Goal: Communication & Community: Answer question/provide support

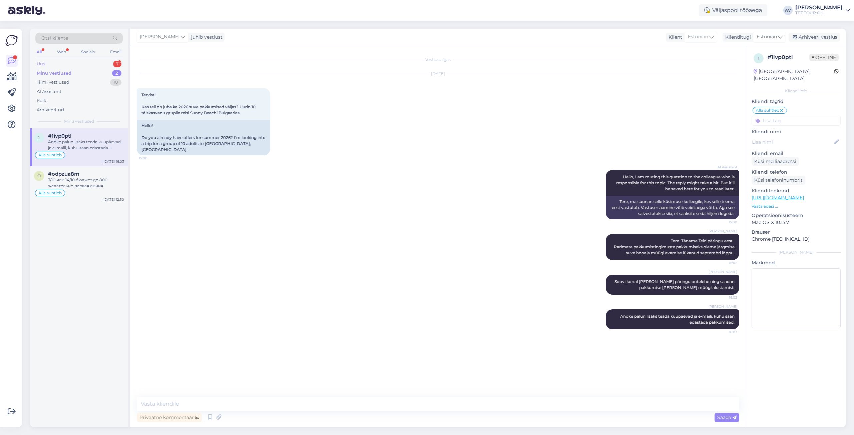
click at [82, 65] on div "Uus 1" at bounding box center [78, 63] width 87 height 9
click at [87, 141] on div "Hello, I now forward this question to my colleague, who is responsible for this…" at bounding box center [86, 145] width 76 height 12
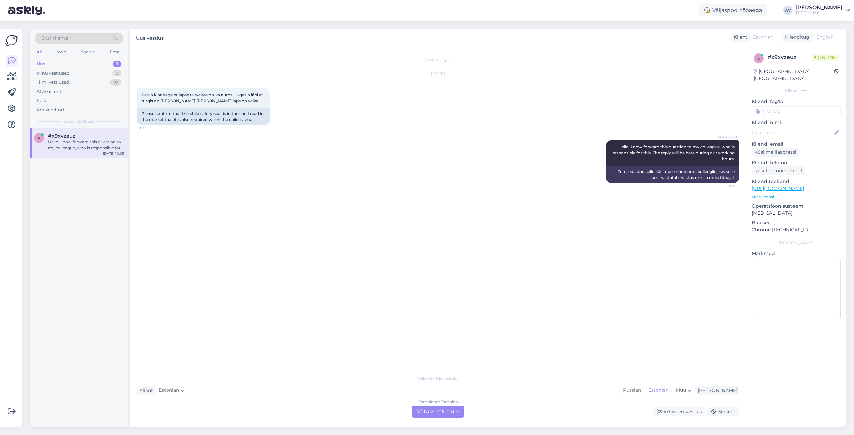
click at [426, 409] on div "Estonian to Estonian Võta vestlus üle" at bounding box center [438, 412] width 53 height 12
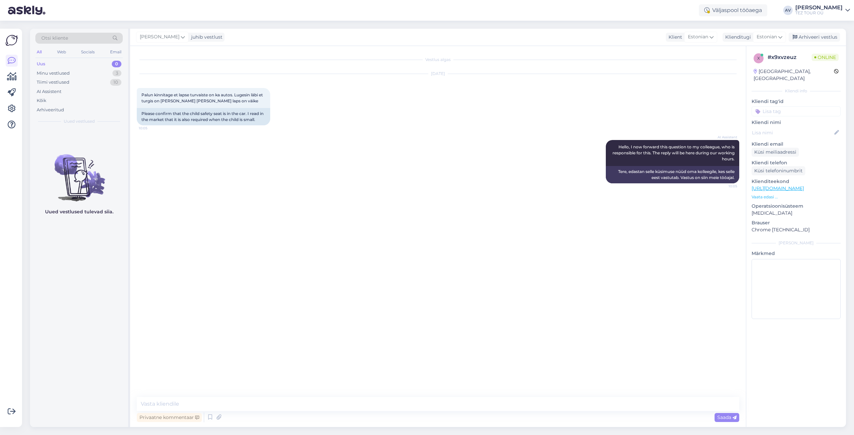
click at [367, 395] on div "Vestlus algas [DATE] Palun kinnitage et lapse turvaiste on ka autos. Lugesin lä…" at bounding box center [438, 236] width 616 height 381
click at [368, 401] on textarea at bounding box center [438, 404] width 602 height 14
paste textarea "Tere päevast. Palun täpsustage, kuidas broneering tehti ja mis on selle number."
type textarea "Tere päevast. Palun täpsustage, kuidas broneering tehti ja mis on selle number."
click at [730, 417] on span "Saada" at bounding box center [726, 418] width 19 height 6
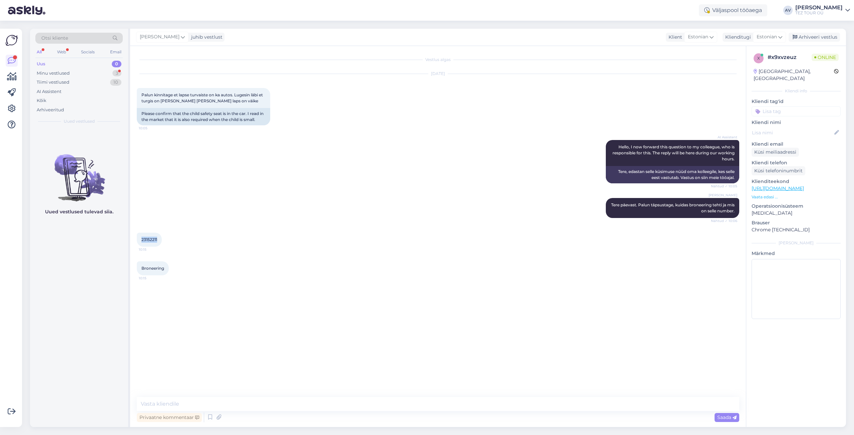
drag, startPoint x: 141, startPoint y: 237, endPoint x: 160, endPoint y: 239, distance: 19.5
click at [160, 239] on div "23152211 10:15" at bounding box center [149, 240] width 25 height 14
copy span "23152211"
click at [230, 404] on textarea at bounding box center [438, 404] width 602 height 14
paste textarea "Sellisel juhul on tehtud veebibroneering ja täpse vastuse saamiseks küsimusele …"
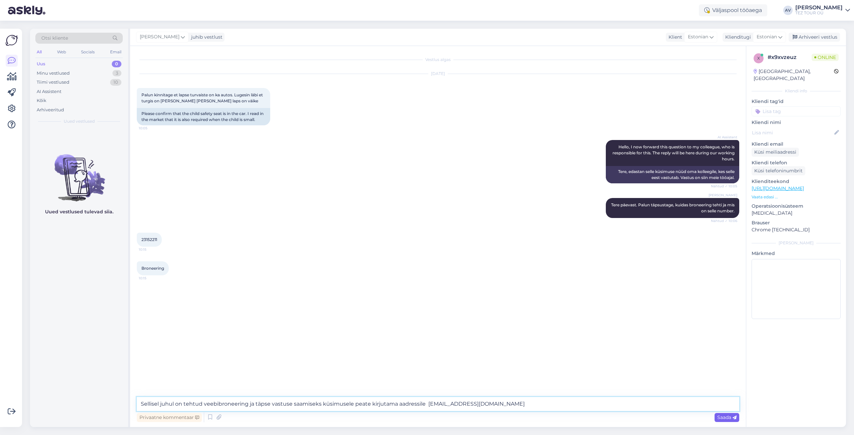
type textarea "Sellisel juhul on tehtud veebibroneering ja täpse vastuse saamiseks küsimusele …"
click at [723, 416] on span "Saada" at bounding box center [726, 418] width 19 height 6
